Goal: Check status: Check status

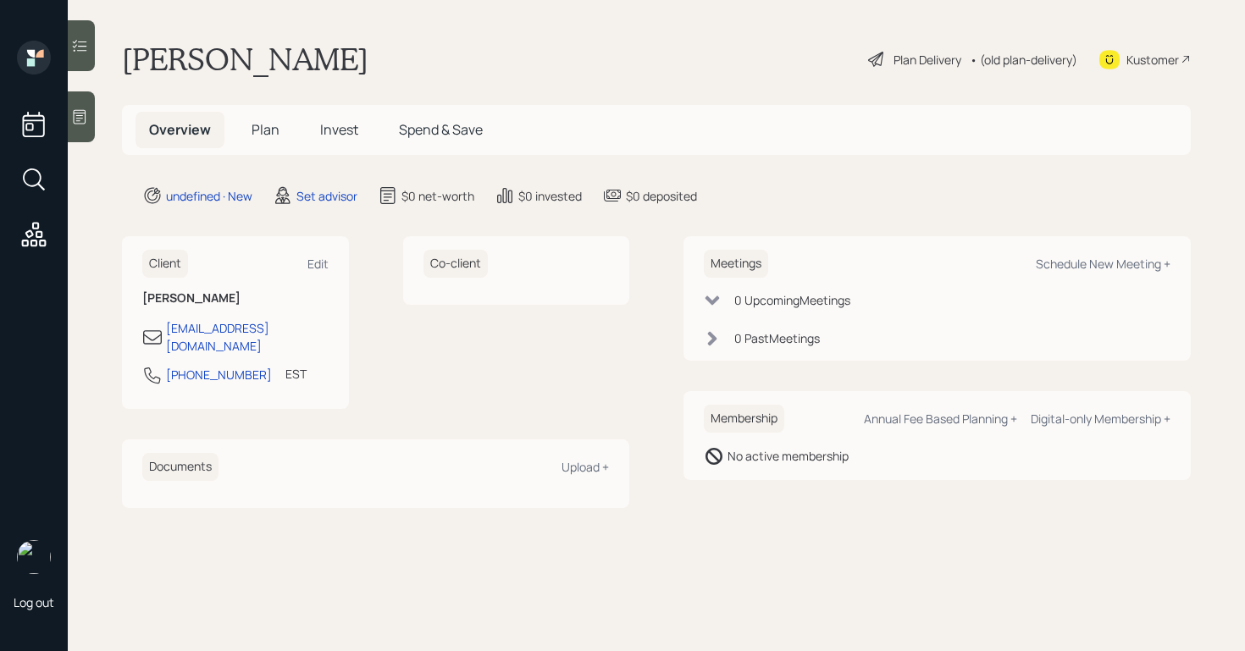
click at [91, 128] on div at bounding box center [81, 116] width 27 height 51
